Goal: Communication & Community: Participate in discussion

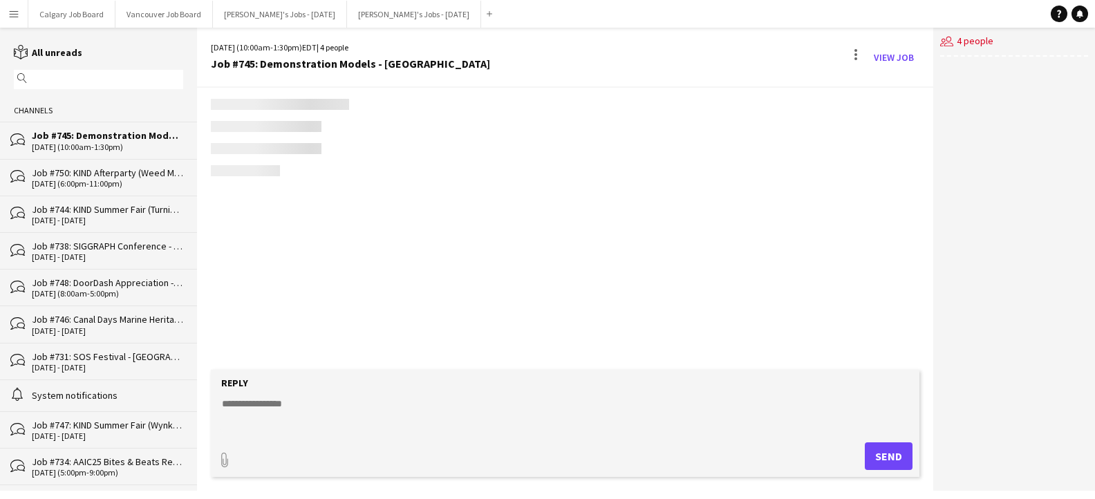
scroll to position [22, 0]
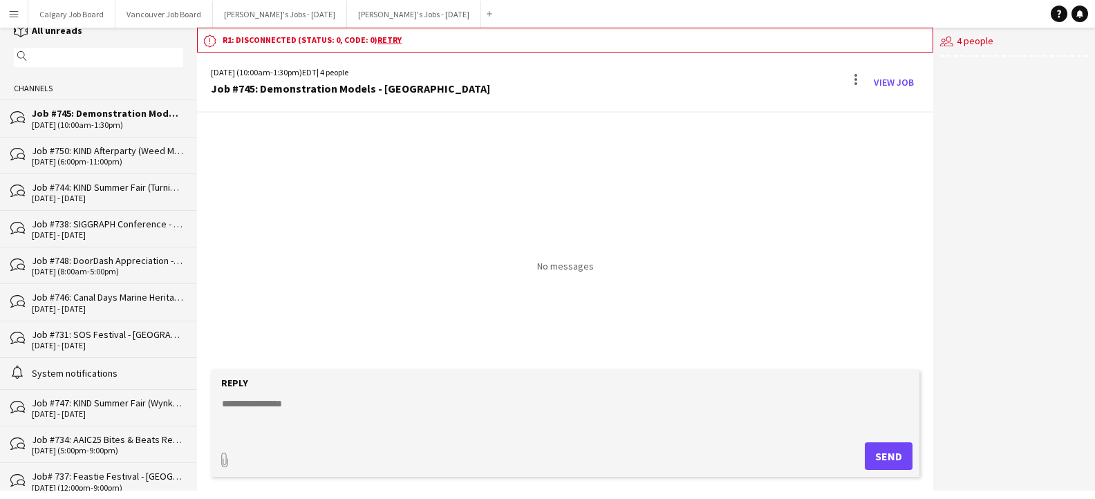
click at [146, 154] on div "Job #750: KIND Afterparty (Weed Me Brand) - [GEOGRAPHIC_DATA]" at bounding box center [107, 151] width 151 height 12
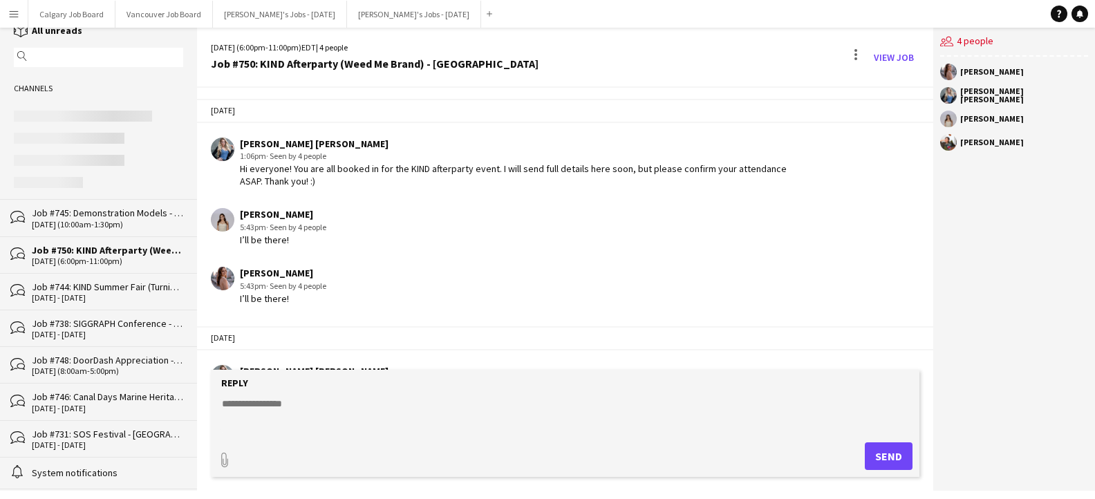
scroll to position [878, 0]
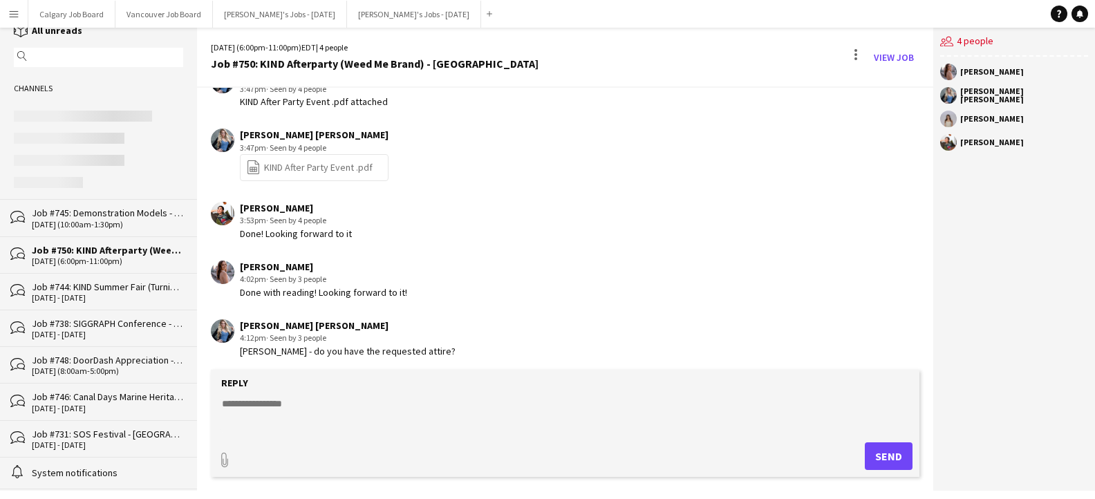
click at [145, 212] on div "Job #745: Demonstration Models - [GEOGRAPHIC_DATA]" at bounding box center [107, 213] width 151 height 12
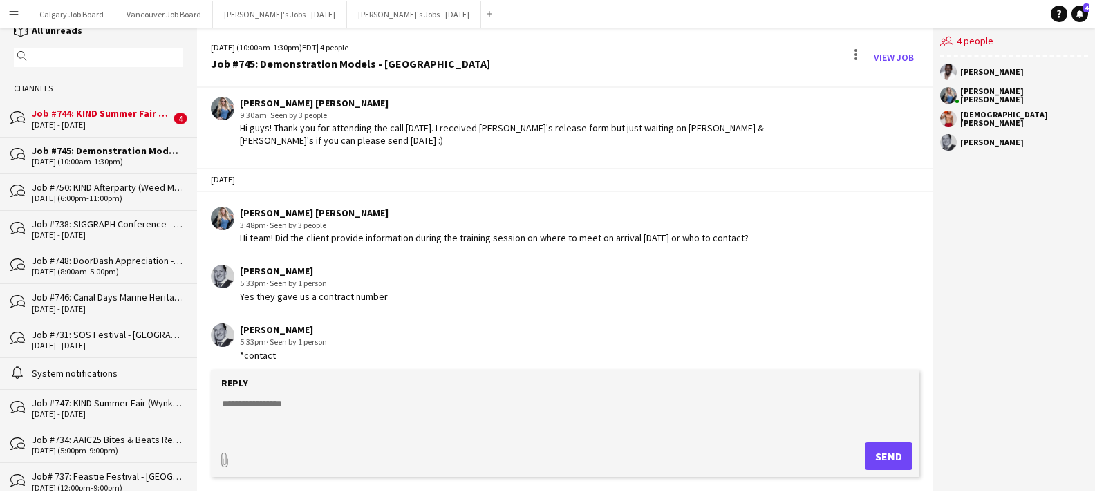
click at [123, 117] on div "Job #744: KIND Summer Fair (Turning Point Brand) - [GEOGRAPHIC_DATA]" at bounding box center [101, 113] width 139 height 12
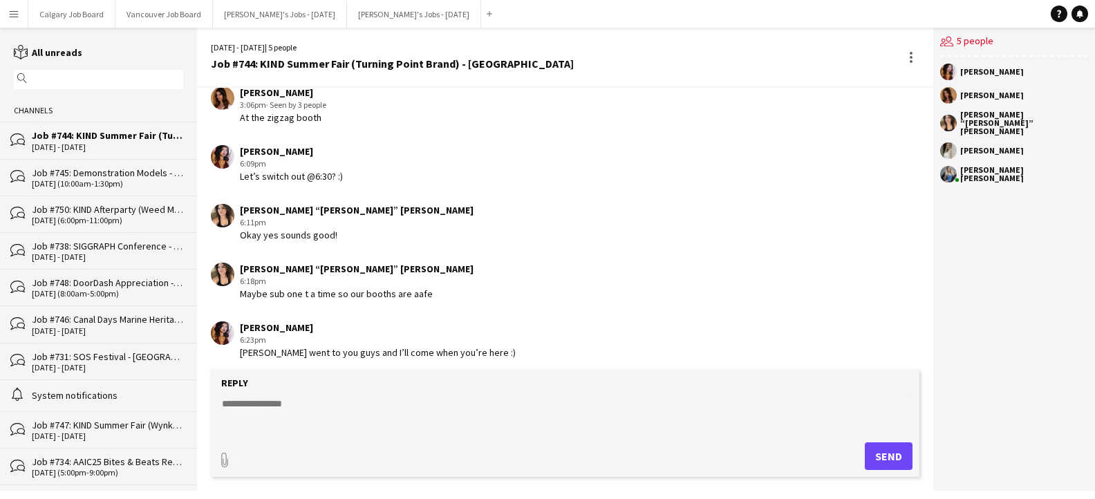
scroll to position [1966, 0]
